Goal: Transaction & Acquisition: Purchase product/service

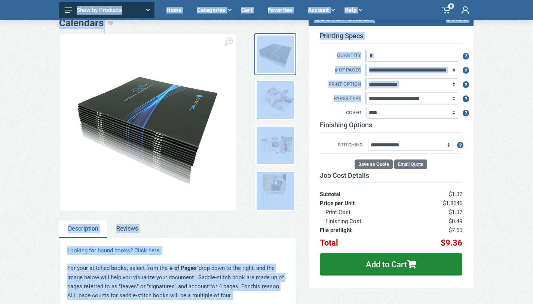
drag, startPoint x: 539, startPoint y: 67, endPoint x: 537, endPoint y: 102, distance: 35.6
click at [533, 102] on html at bounding box center [266, 60] width 533 height 304
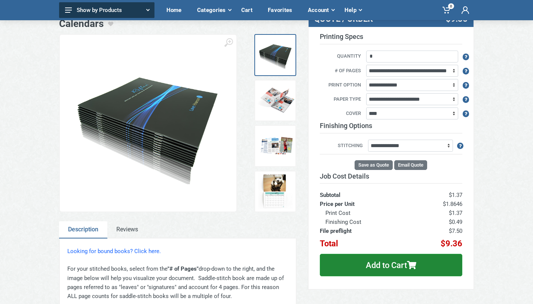
click at [507, 127] on div "Home Calendars Calendars ‹ ›" at bounding box center [266, 247] width 533 height 497
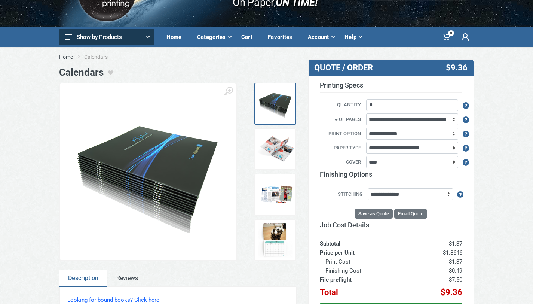
scroll to position [44, 0]
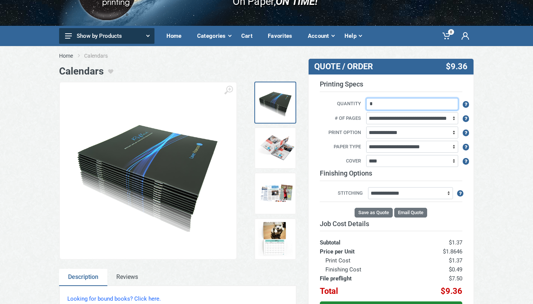
click at [455, 104] on input "*" at bounding box center [412, 104] width 92 height 12
type input "***"
click at [490, 183] on div "Home Calendars Calendars ‹ ›" at bounding box center [266, 294] width 533 height 497
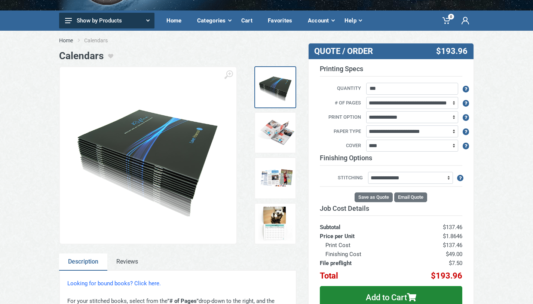
scroll to position [58, 0]
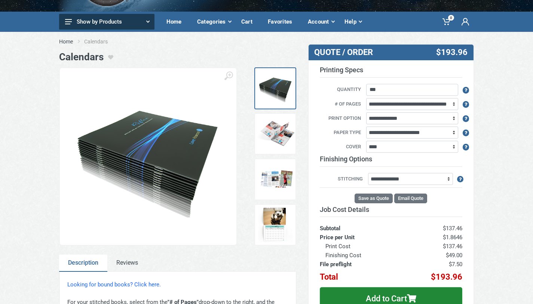
click at [280, 142] on img at bounding box center [275, 133] width 37 height 37
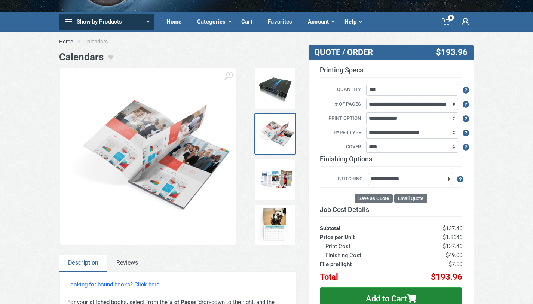
click at [277, 182] on img at bounding box center [275, 179] width 37 height 37
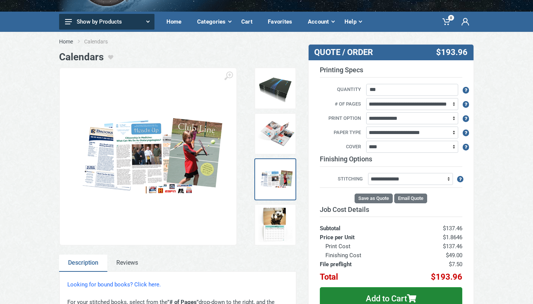
click at [275, 214] on img at bounding box center [275, 224] width 37 height 37
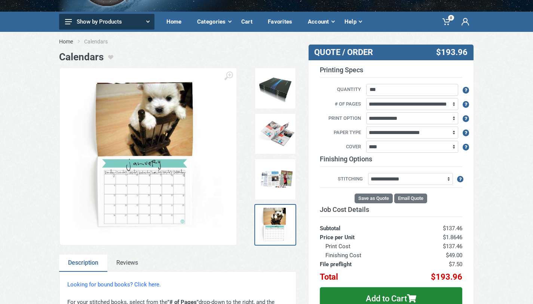
click at [496, 38] on div "Home Calendars" at bounding box center [266, 41] width 533 height 19
click at [130, 22] on button "Show by Products" at bounding box center [106, 22] width 95 height 16
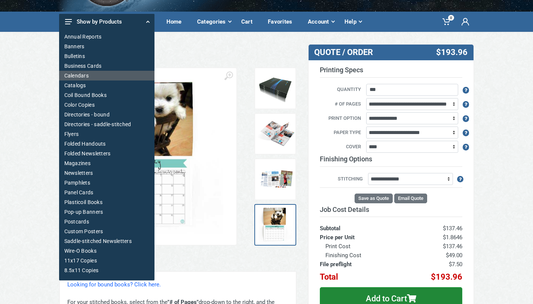
click at [79, 75] on link "Calendars" at bounding box center [106, 76] width 95 height 10
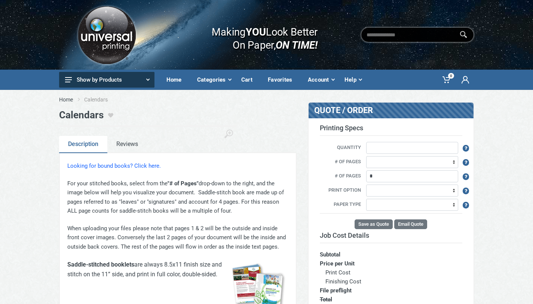
type input "*"
